Goal: Task Accomplishment & Management: Manage account settings

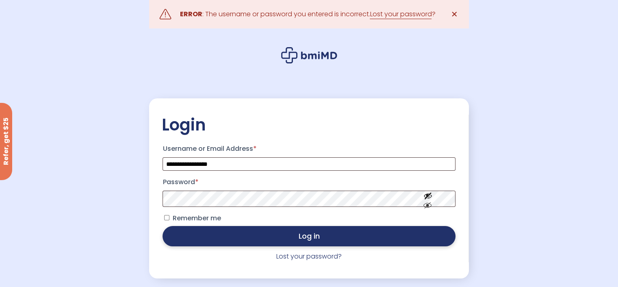
click at [194, 245] on button "Log in" at bounding box center [308, 236] width 292 height 20
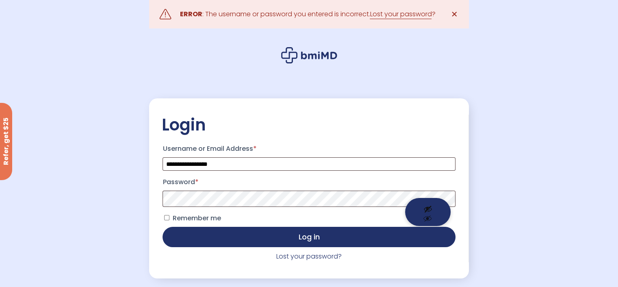
click at [430, 209] on button "Show password" at bounding box center [427, 212] width 45 height 28
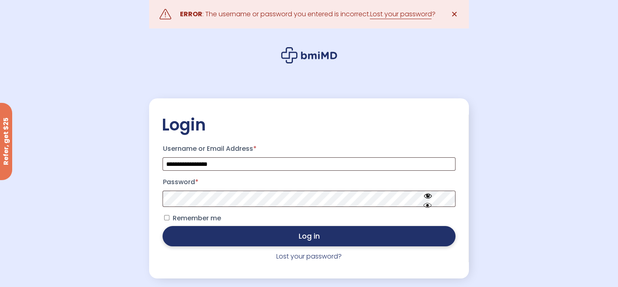
click at [428, 239] on button "Log in" at bounding box center [308, 236] width 292 height 20
click at [199, 242] on button "Log in" at bounding box center [308, 236] width 292 height 20
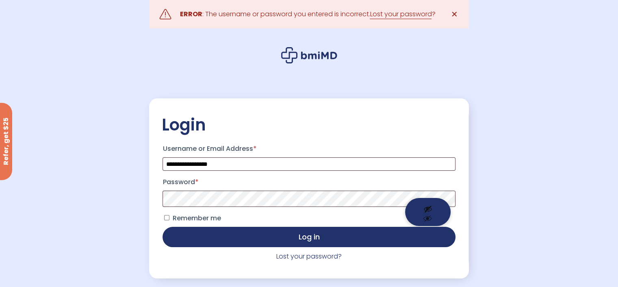
click at [427, 208] on button "Show password" at bounding box center [427, 212] width 45 height 28
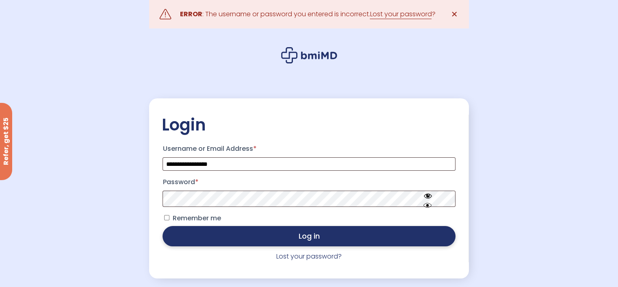
click at [191, 242] on button "Log in" at bounding box center [308, 236] width 292 height 20
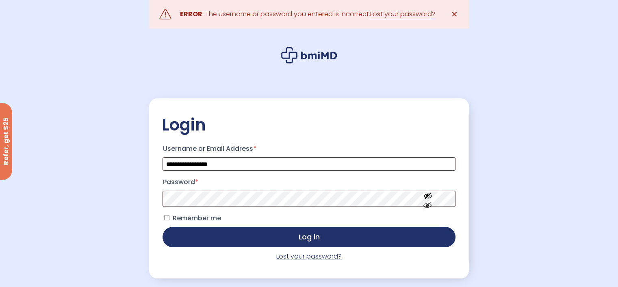
click at [318, 255] on link "Lost your password?" at bounding box center [308, 255] width 65 height 9
click at [162, 227] on button "Log in" at bounding box center [308, 237] width 292 height 20
click at [398, 14] on link "Lost your password" at bounding box center [400, 14] width 62 height 10
